Goal: Task Accomplishment & Management: Manage account settings

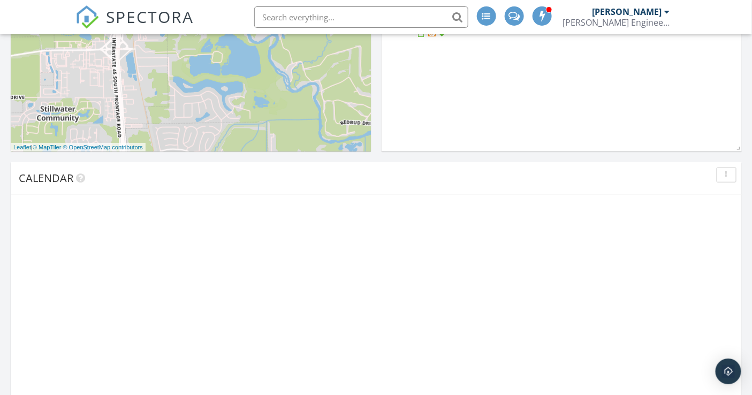
scroll to position [1153, 771]
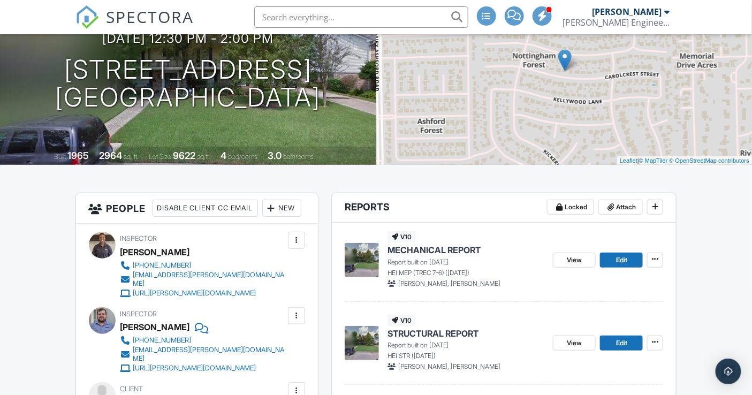
scroll to position [124, 0]
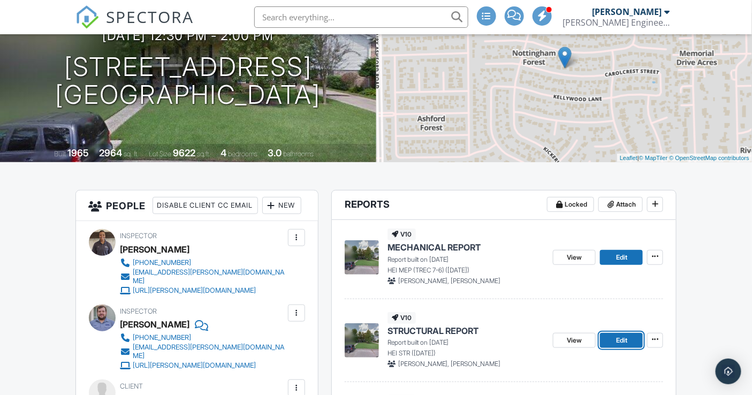
click at [612, 342] on link "Edit" at bounding box center [621, 340] width 43 height 15
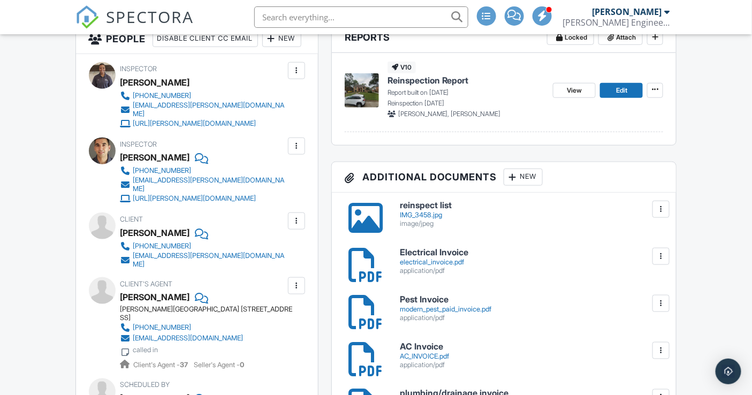
scroll to position [55, 0]
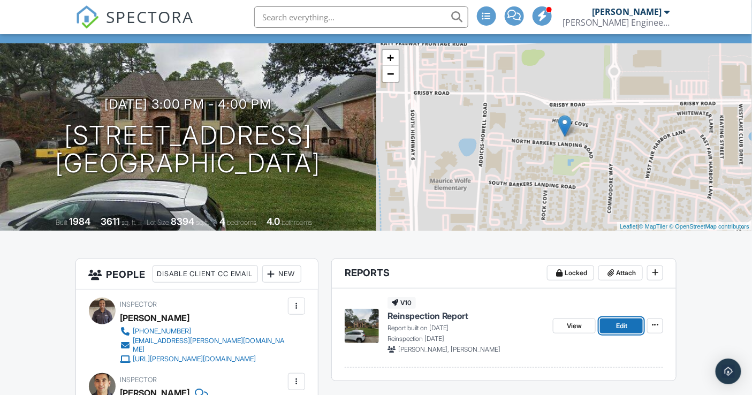
click at [618, 328] on span "Edit" at bounding box center [621, 326] width 11 height 11
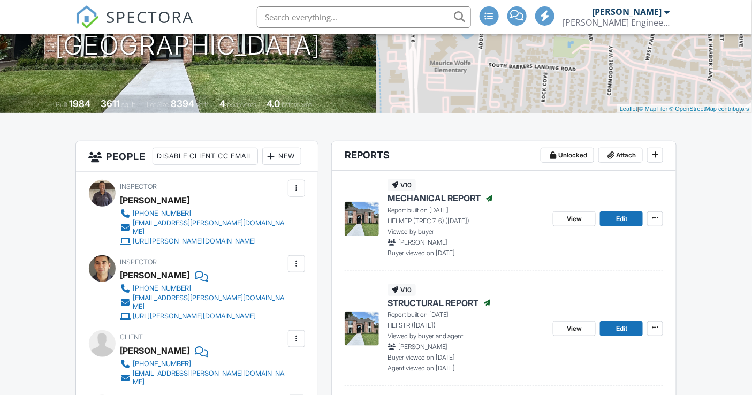
scroll to position [193, 0]
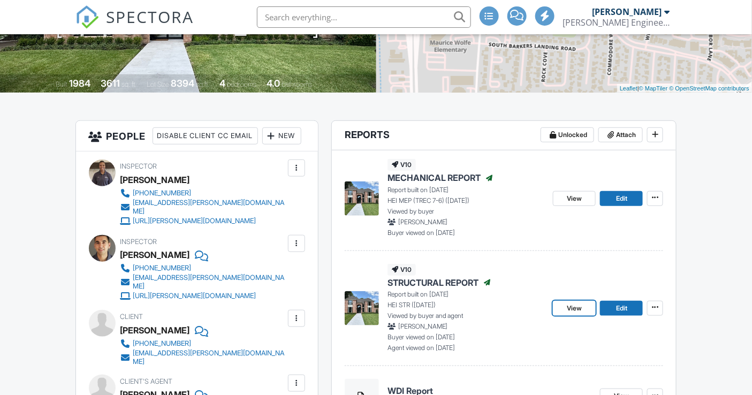
click at [578, 312] on span "View" at bounding box center [574, 308] width 15 height 11
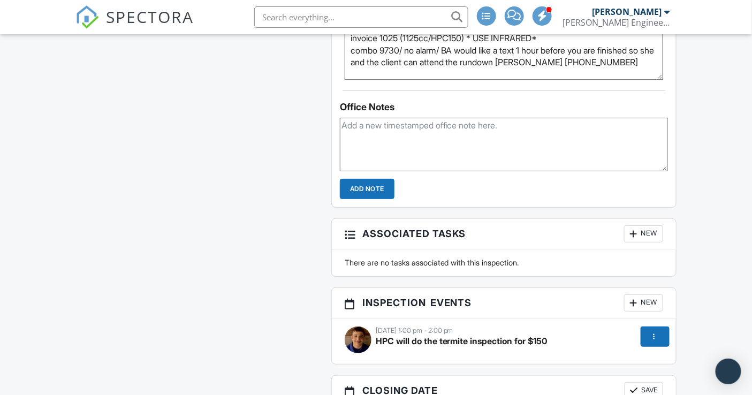
scroll to position [1274, 0]
